Goal: Check status: Check status

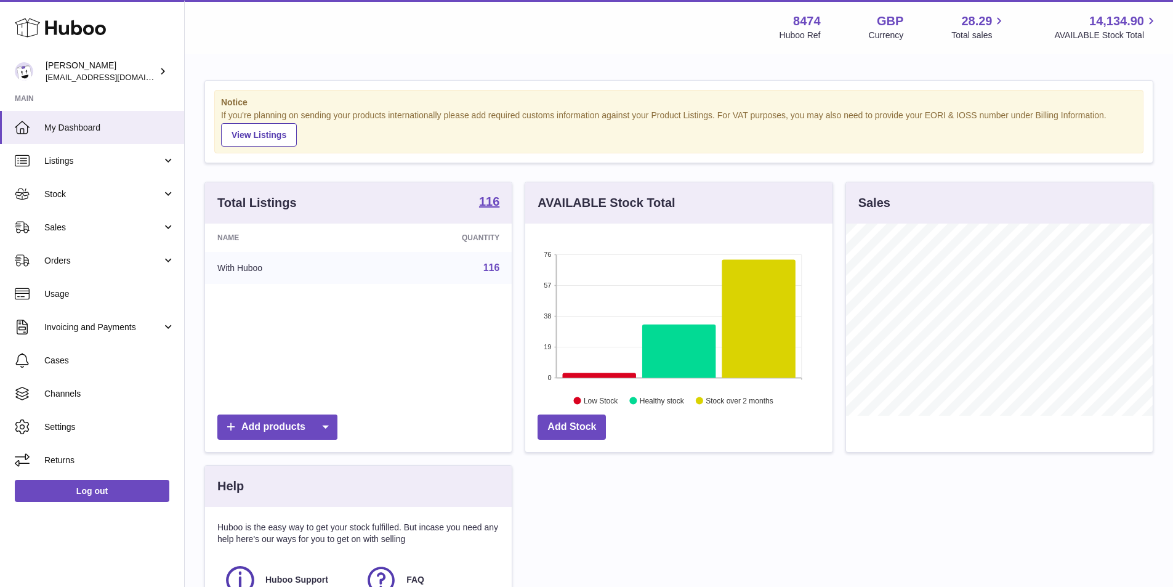
scroll to position [192, 307]
click at [57, 185] on link "Stock" at bounding box center [92, 193] width 184 height 33
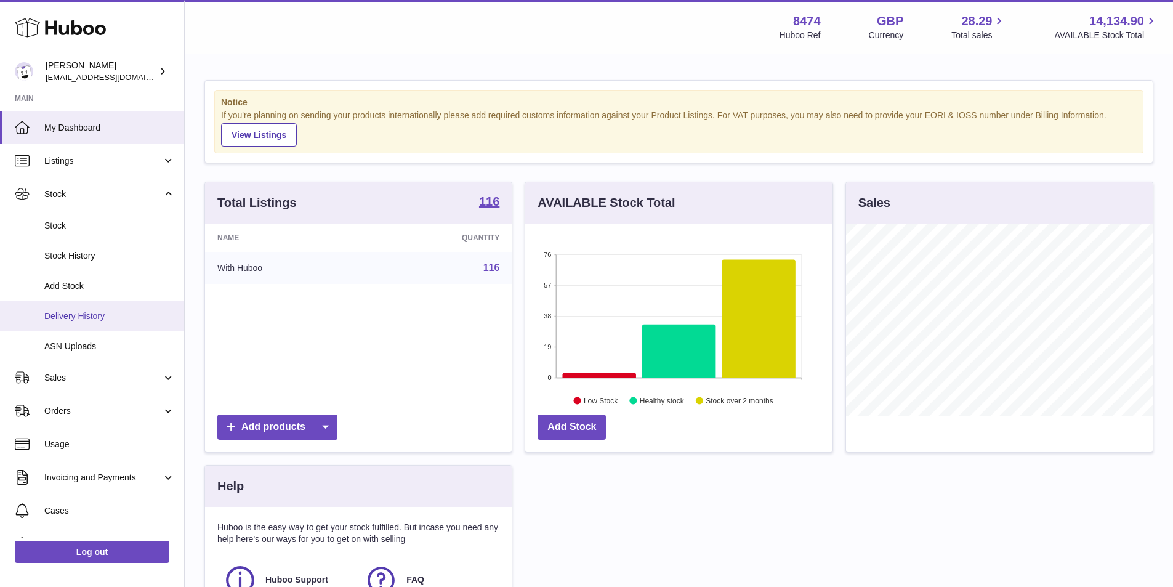
click at [83, 316] on span "Delivery History" at bounding box center [109, 316] width 131 height 12
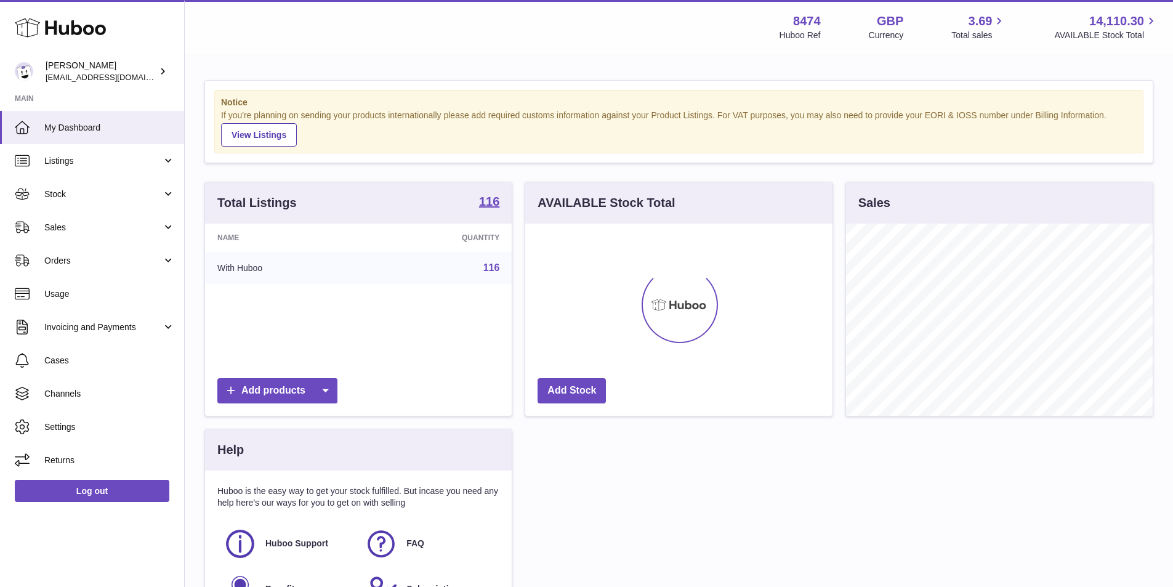
scroll to position [192, 307]
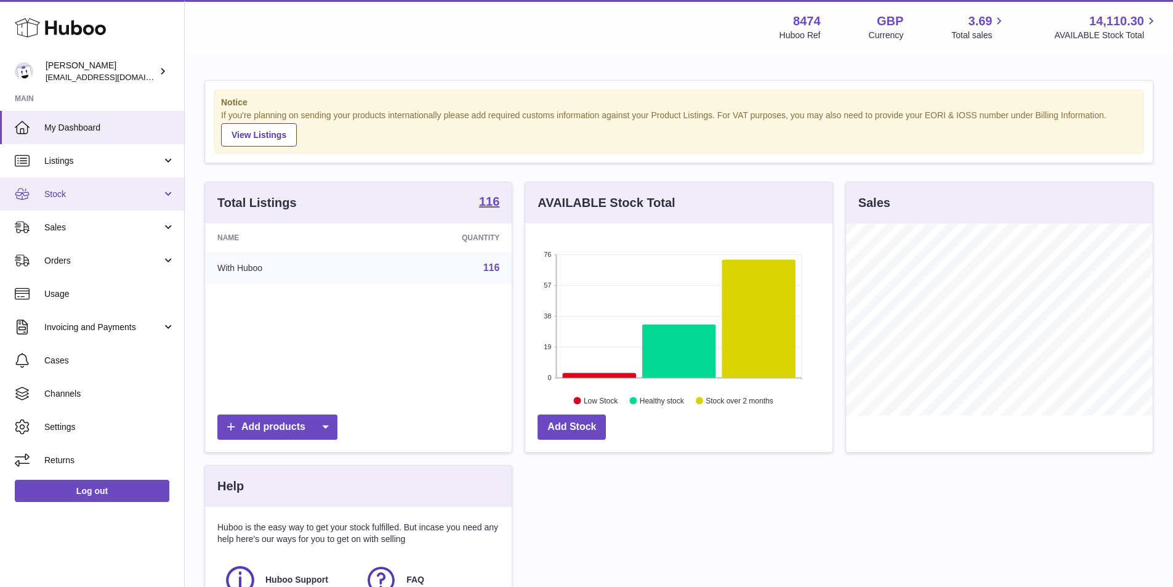
click at [84, 203] on link "Stock" at bounding box center [92, 193] width 184 height 33
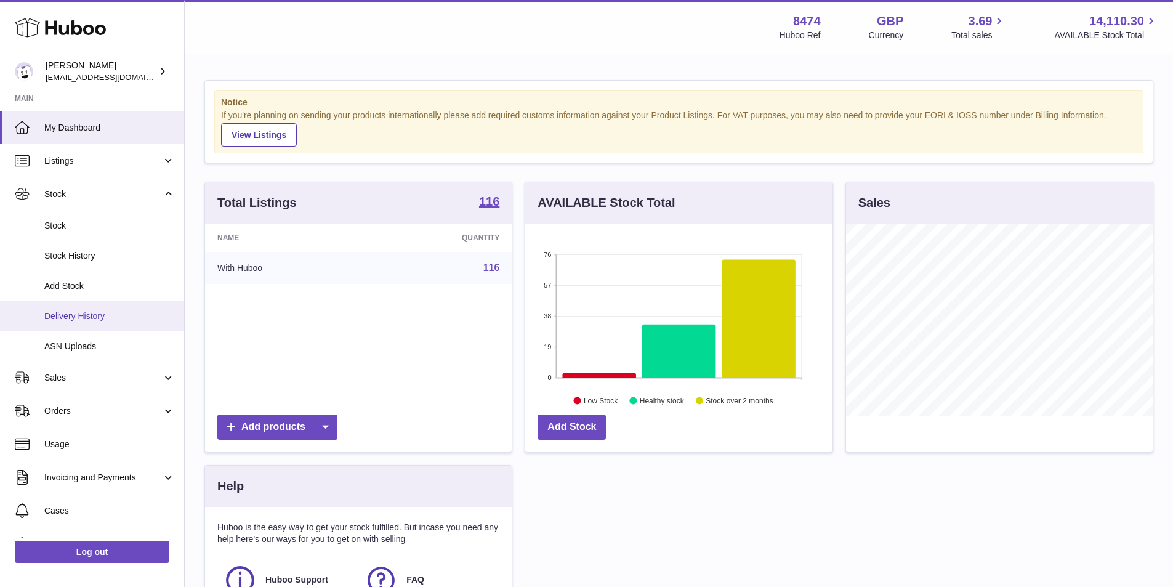
click at [86, 317] on span "Delivery History" at bounding box center [109, 316] width 131 height 12
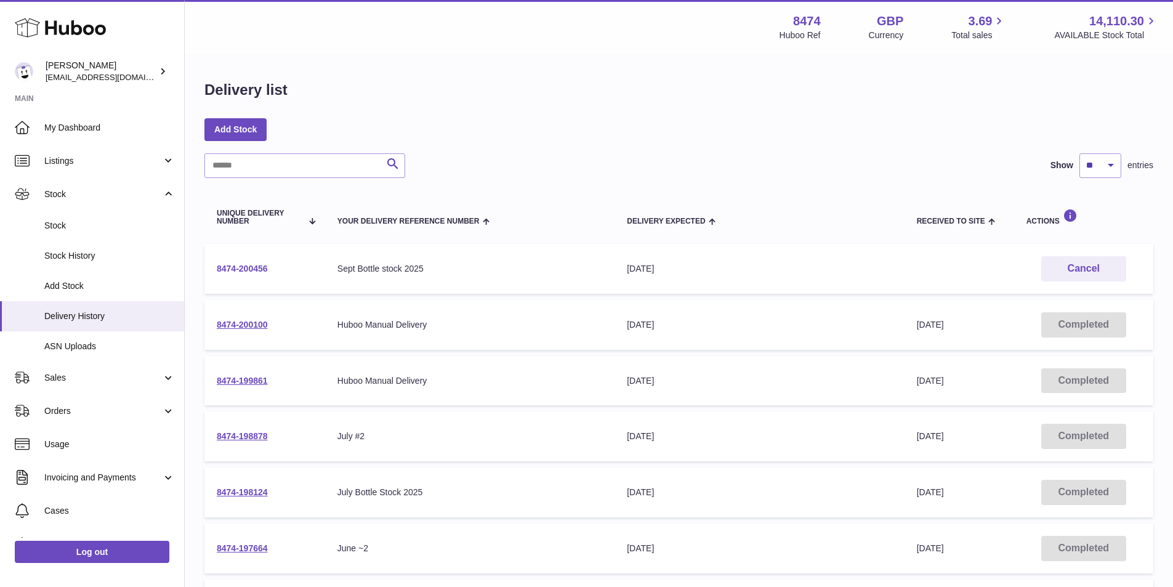
click at [254, 268] on link "8474-200456" at bounding box center [242, 269] width 51 height 10
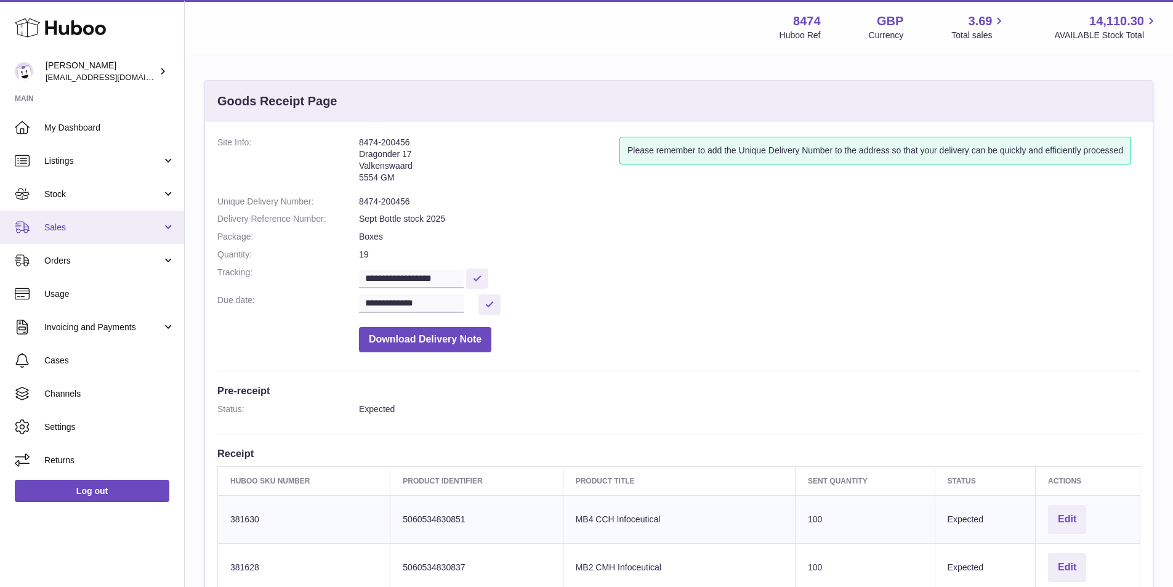
click at [56, 224] on span "Sales" at bounding box center [103, 228] width 118 height 12
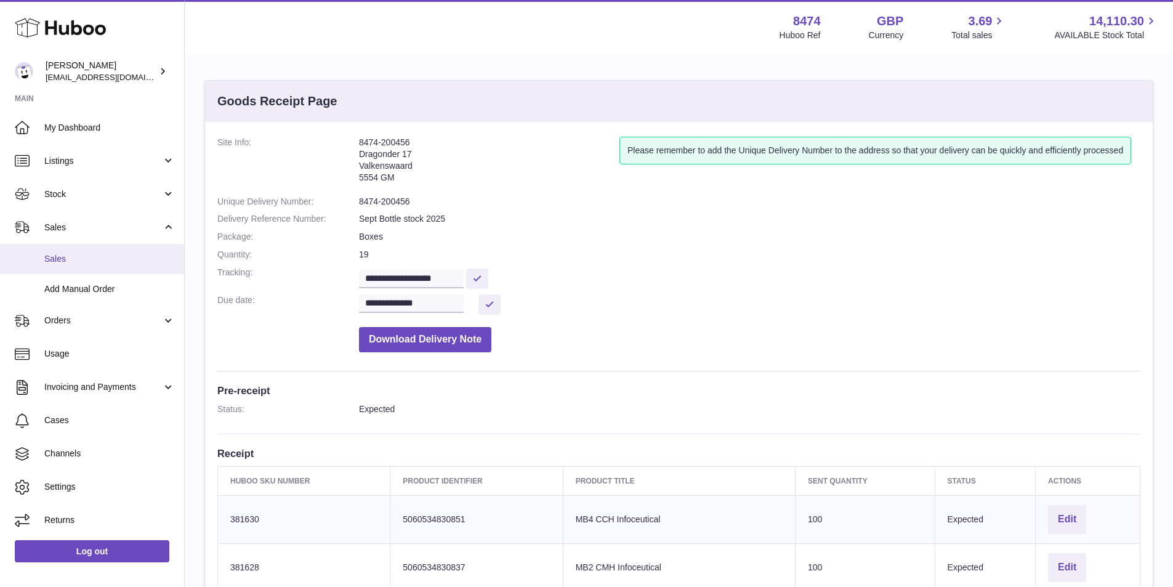
click at [67, 256] on span "Sales" at bounding box center [109, 259] width 131 height 12
